Goal: Browse casually

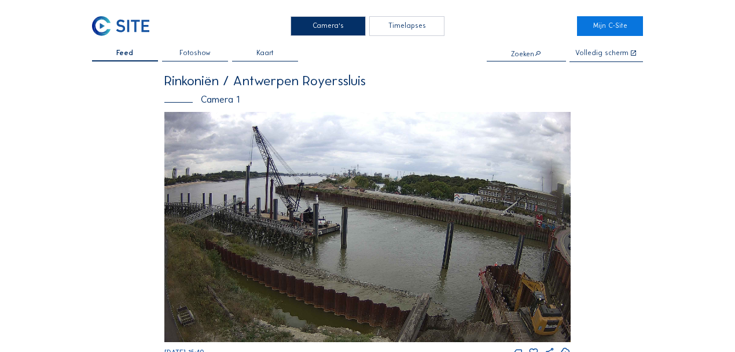
scroll to position [965, 0]
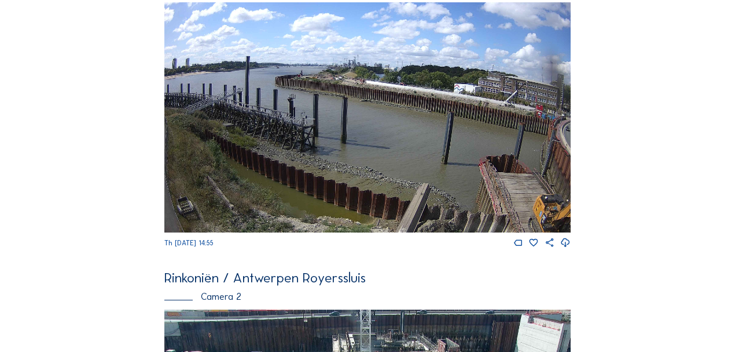
scroll to position [116, 0]
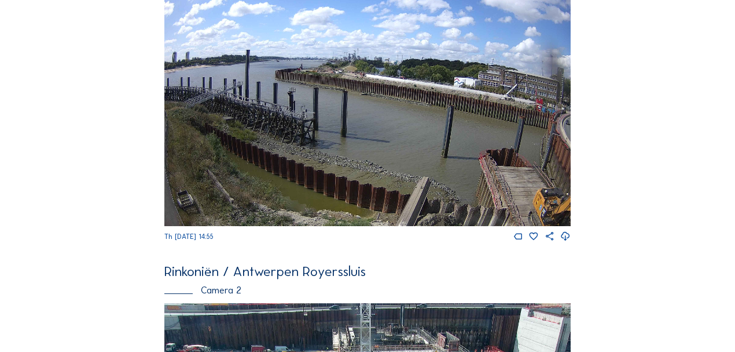
click at [513, 169] on img at bounding box center [367, 111] width 407 height 230
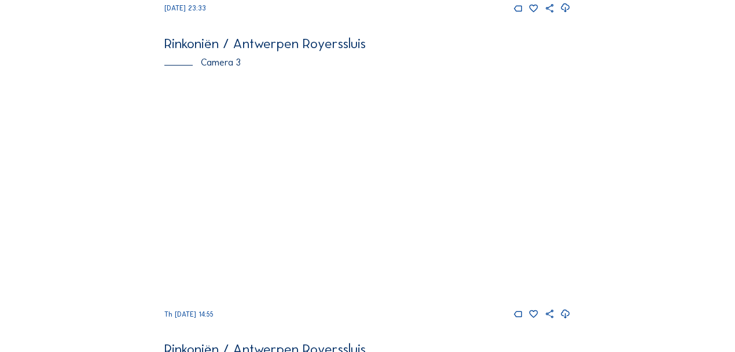
scroll to position [965, 0]
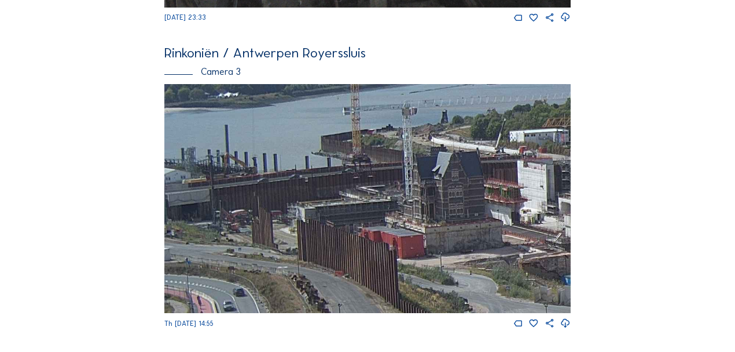
drag, startPoint x: 189, startPoint y: 185, endPoint x: 243, endPoint y: 184, distance: 53.9
click at [243, 184] on img at bounding box center [367, 198] width 407 height 229
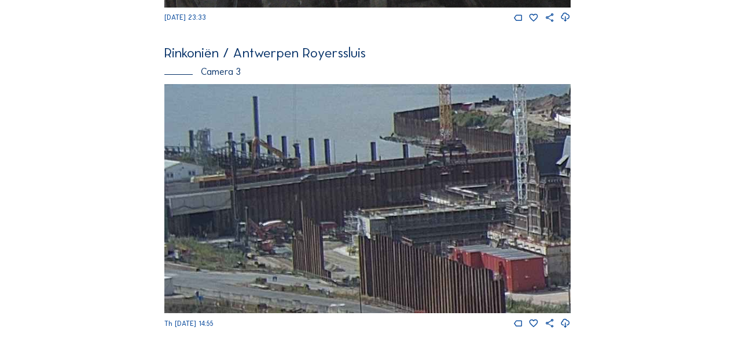
drag, startPoint x: 226, startPoint y: 184, endPoint x: 276, endPoint y: 180, distance: 49.4
click at [276, 180] on img at bounding box center [367, 198] width 407 height 229
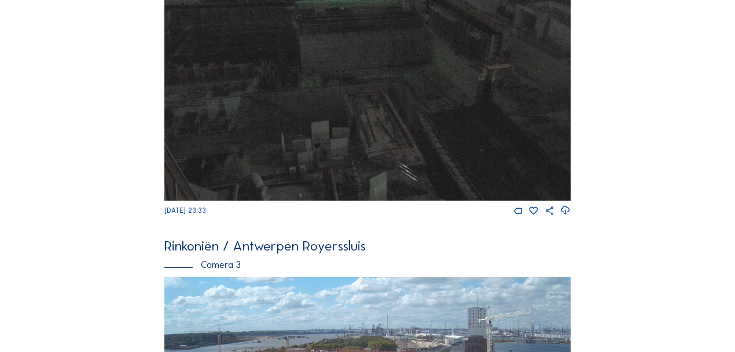
scroll to position [1004, 0]
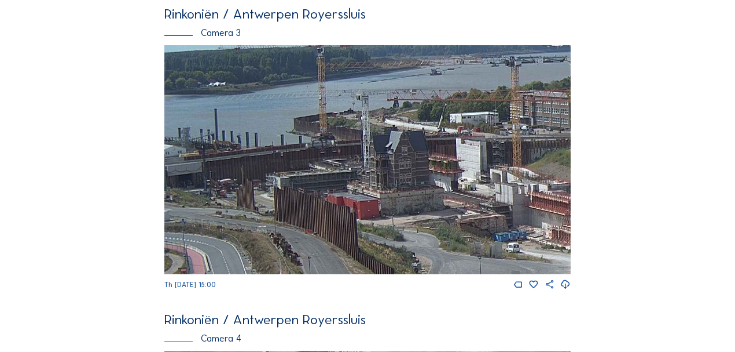
drag, startPoint x: 200, startPoint y: 148, endPoint x: 314, endPoint y: 167, distance: 115.8
click at [314, 167] on img at bounding box center [367, 159] width 407 height 229
